Goal: Task Accomplishment & Management: Manage account settings

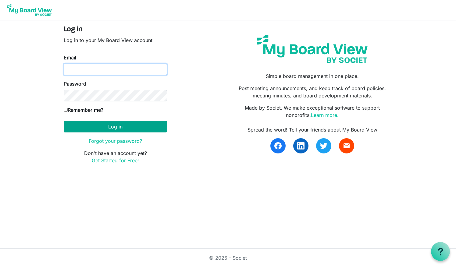
type input "mpatton@ovcs.net"
click at [107, 125] on button "Log in" at bounding box center [115, 127] width 103 height 12
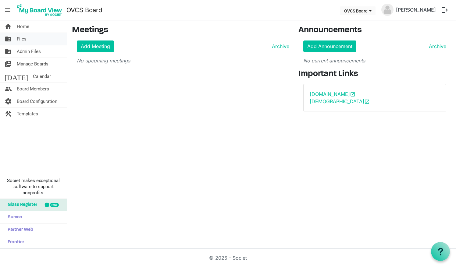
click at [25, 40] on span "Files" at bounding box center [22, 39] width 10 height 12
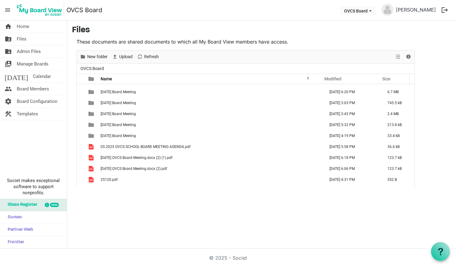
scroll to position [193, 0]
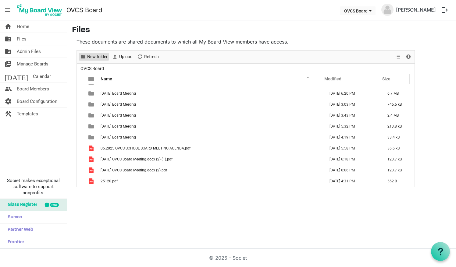
click at [97, 55] on span "New folder" at bounding box center [97, 57] width 22 height 8
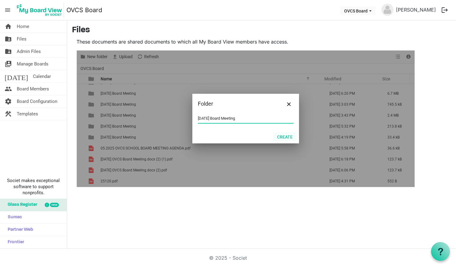
type input "2025-10-21 Board Meeting"
click at [283, 136] on button "Create" at bounding box center [284, 136] width 23 height 9
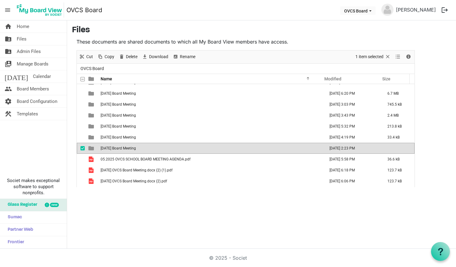
click at [130, 147] on span "2025-10-21 Board Meeting" at bounding box center [118, 148] width 35 height 4
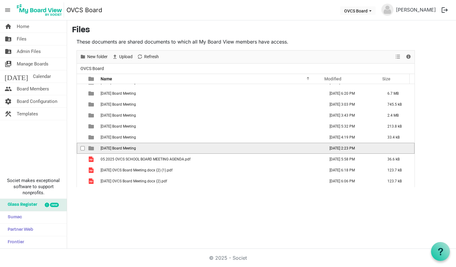
click at [130, 147] on span "2025-10-21 Board Meeting" at bounding box center [118, 148] width 35 height 4
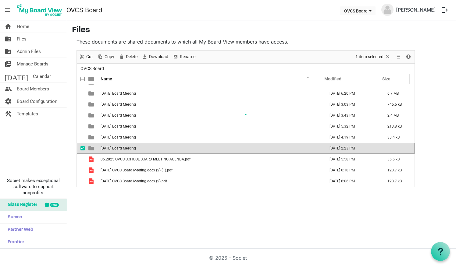
scroll to position [0, 0]
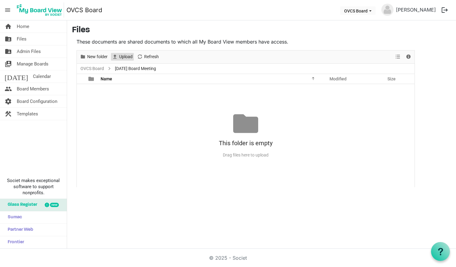
click at [122, 59] on span "Upload" at bounding box center [125, 57] width 15 height 8
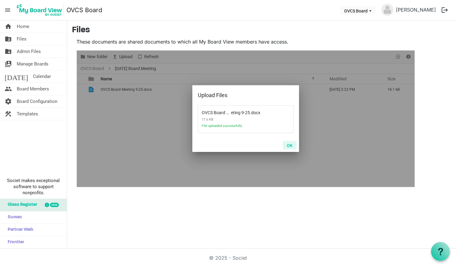
click at [291, 143] on button "OK" at bounding box center [290, 145] width 14 height 9
